Goal: Information Seeking & Learning: Learn about a topic

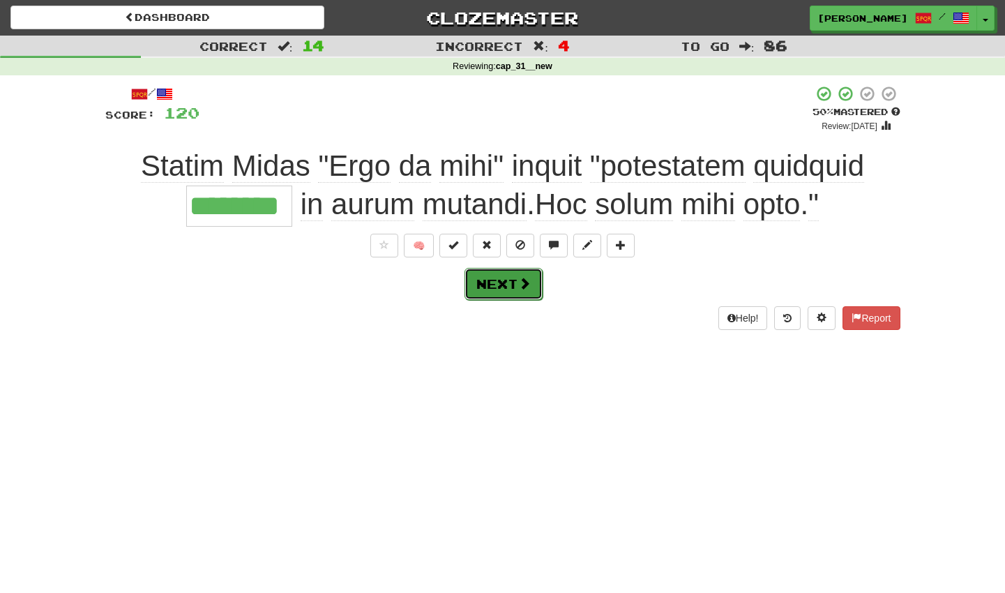
click at [510, 286] on button "Next" at bounding box center [503, 284] width 78 height 32
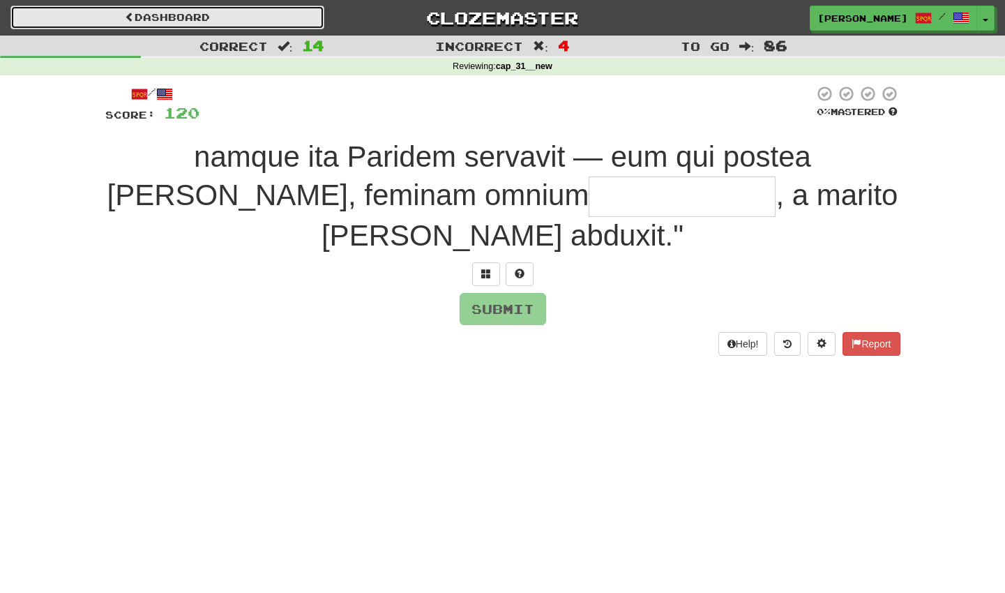
click at [173, 11] on link "Dashboard" at bounding box center [167, 18] width 314 height 24
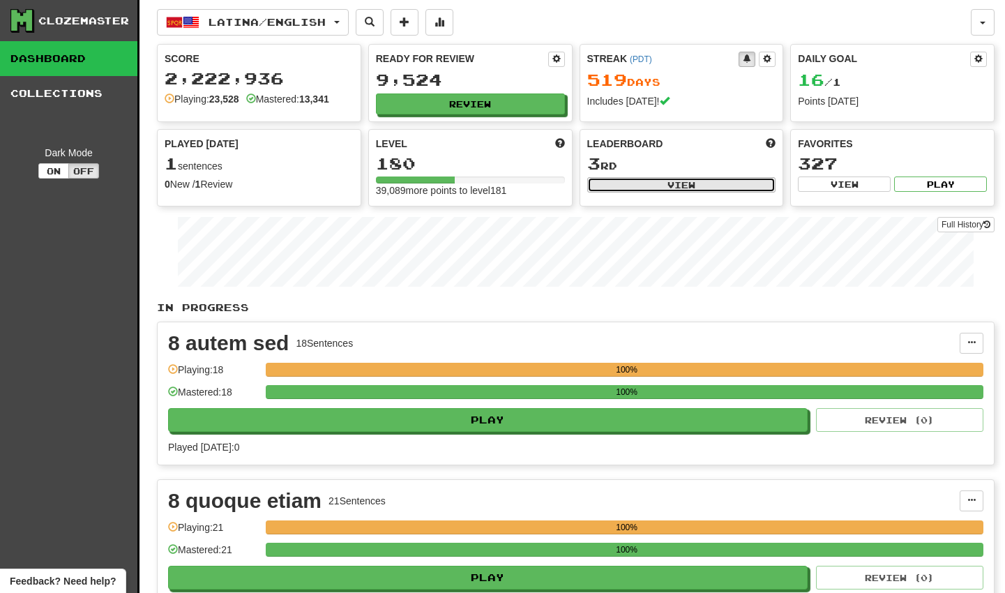
click at [640, 182] on button "View" at bounding box center [681, 184] width 189 height 15
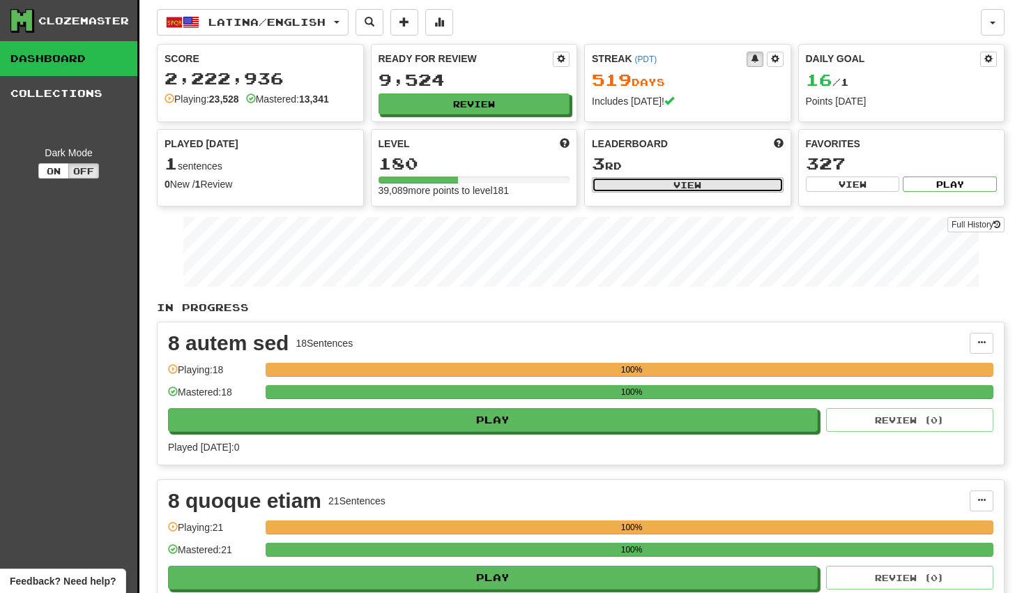
select select "**********"
